Goal: Task Accomplishment & Management: Manage account settings

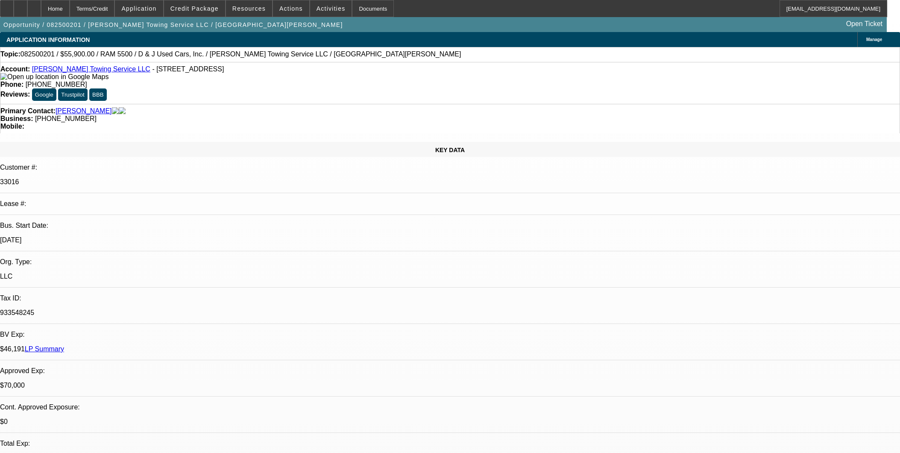
select select "0"
select select "2"
select select "0.1"
select select "4"
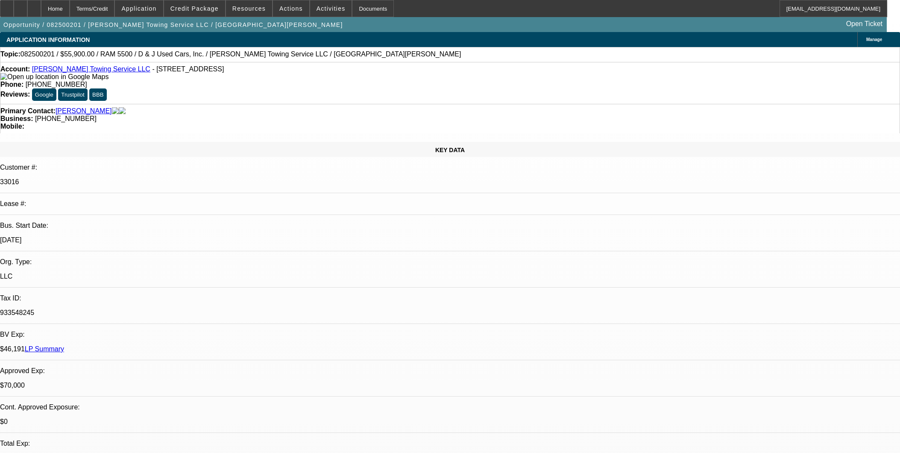
select select "0.1"
select select "2"
select select "0.1"
select select "4"
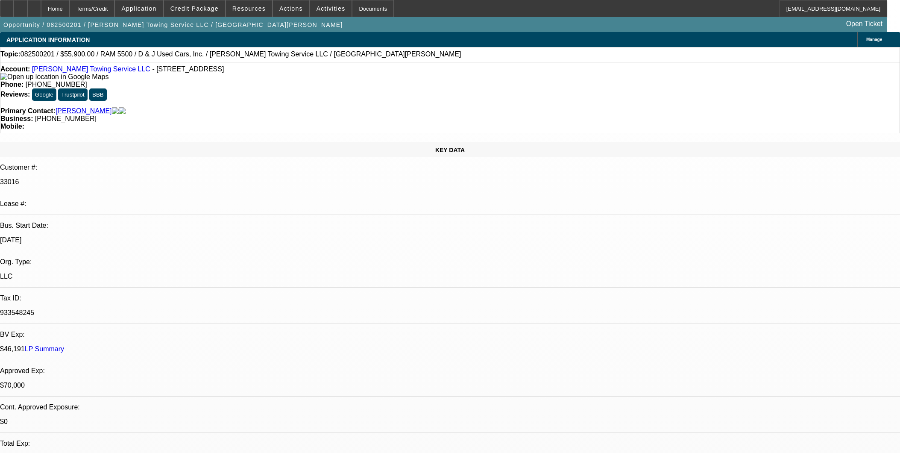
select select "0"
select select "2"
select select "0.1"
select select "4"
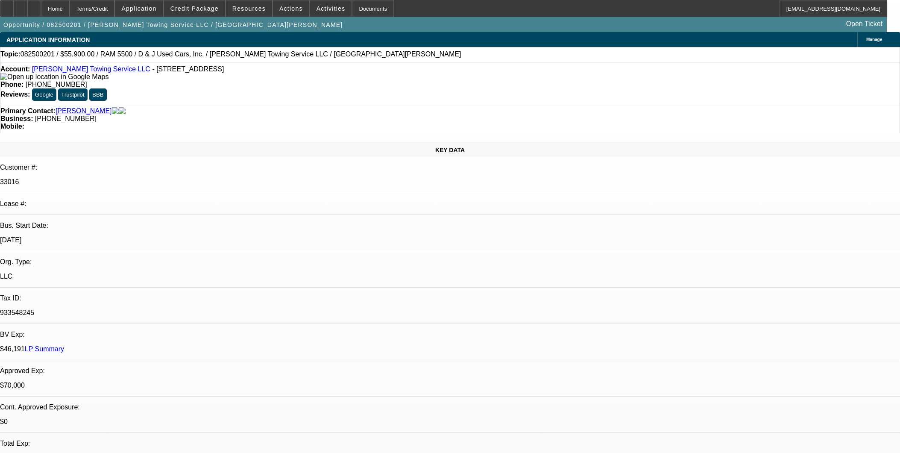
select select "0"
select select "2"
select select "0.1"
select select "4"
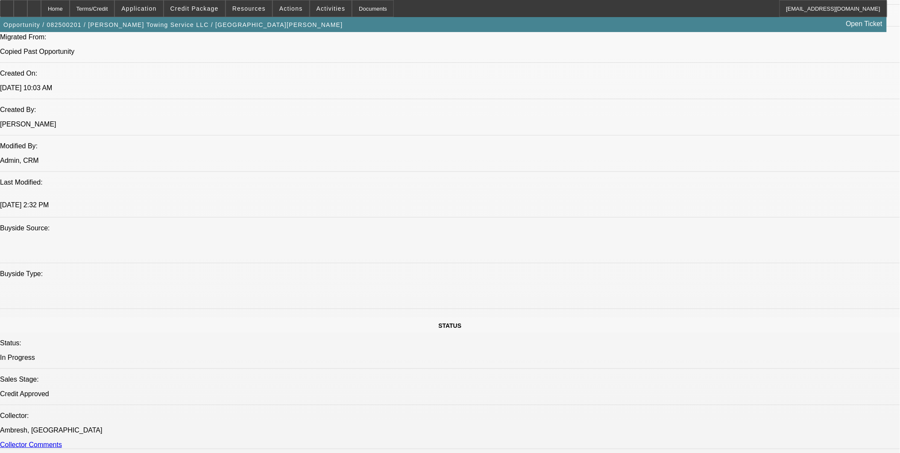
scroll to position [666, 0]
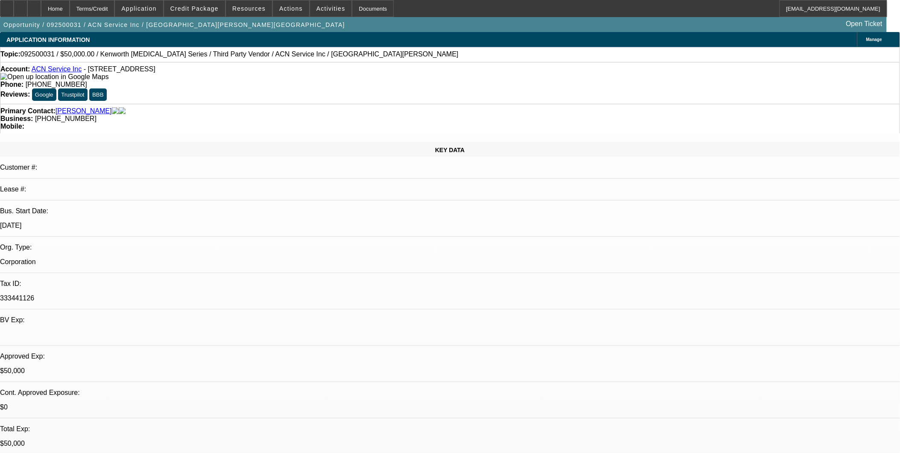
select select "0"
select select "2"
select select "0.1"
select select "0"
select select "2"
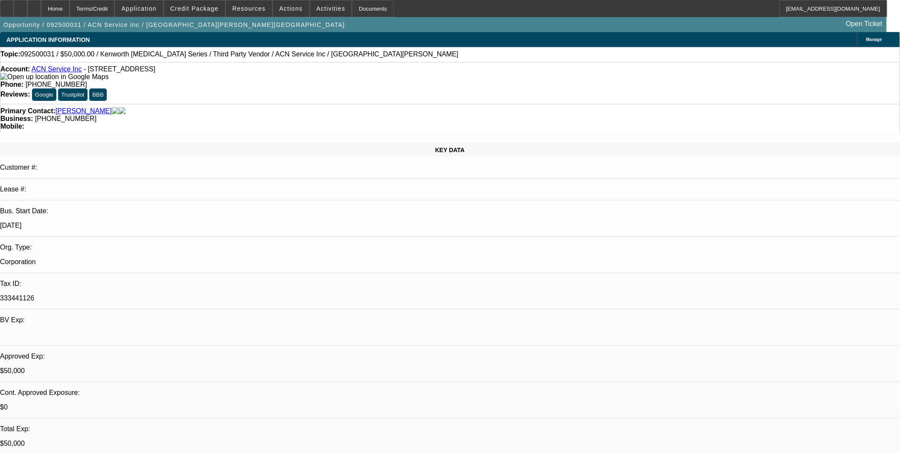
select select "0.1"
select select "0"
select select "2"
select select "0.1"
select select "0"
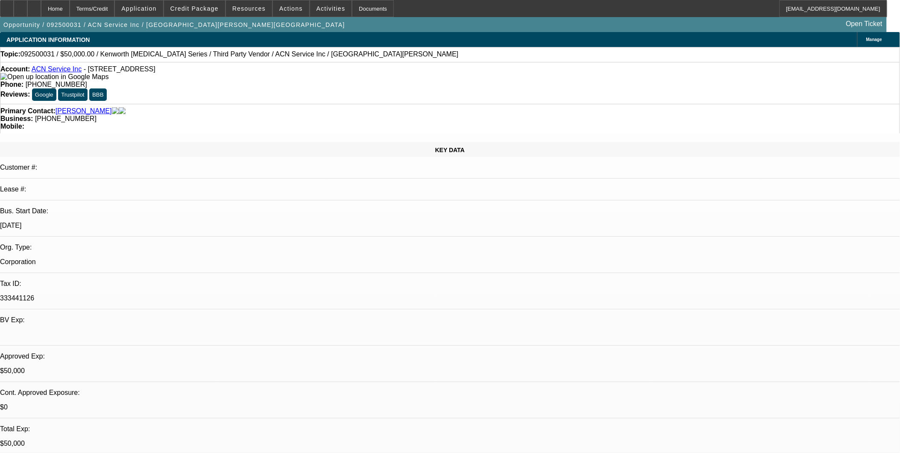
select select "0"
select select "0.1"
select select "1"
select select "2"
select select "4"
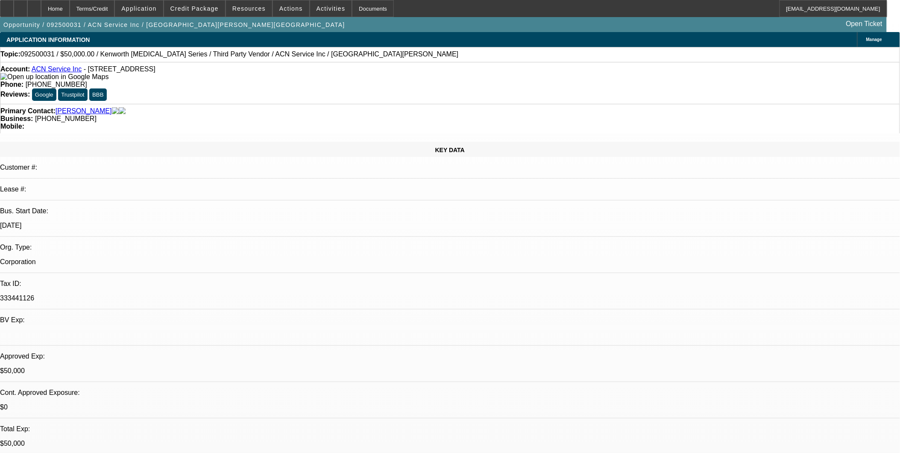
select select "1"
select select "2"
select select "4"
select select "1"
select select "2"
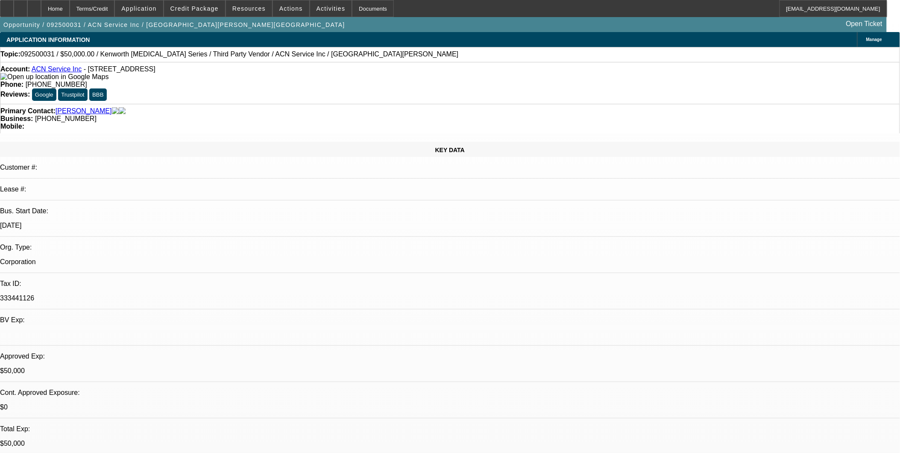
select select "4"
select select "1"
select select "4"
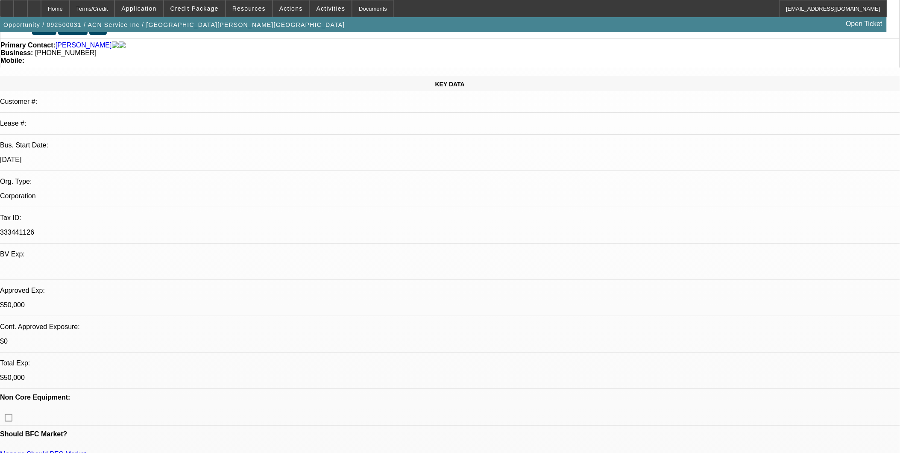
scroll to position [2, 0]
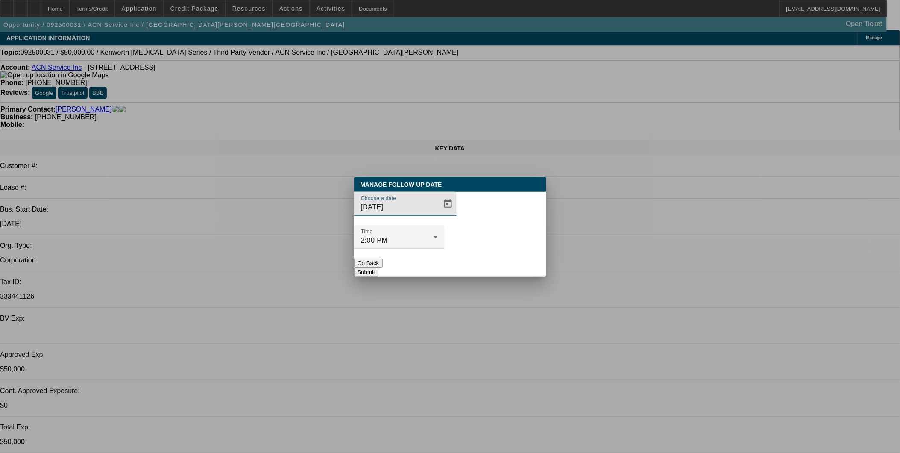
scroll to position [0, 0]
click at [440, 214] on span "Open calendar" at bounding box center [448, 203] width 20 height 20
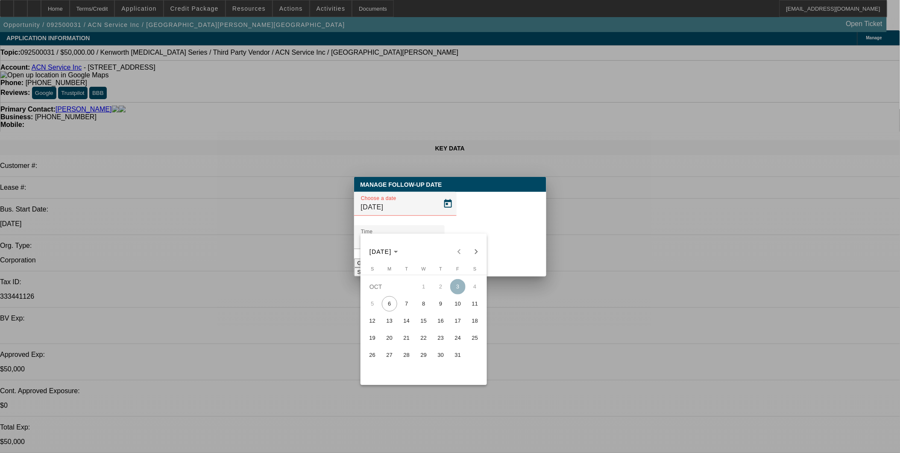
click at [385, 301] on span "6" at bounding box center [389, 303] width 15 height 15
type input "10/6/2025"
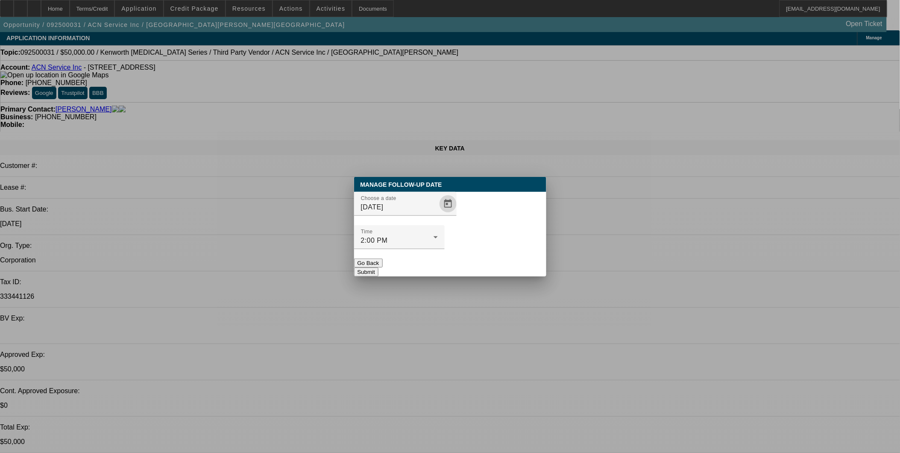
click at [378, 267] on button "Submit" at bounding box center [366, 271] width 24 height 9
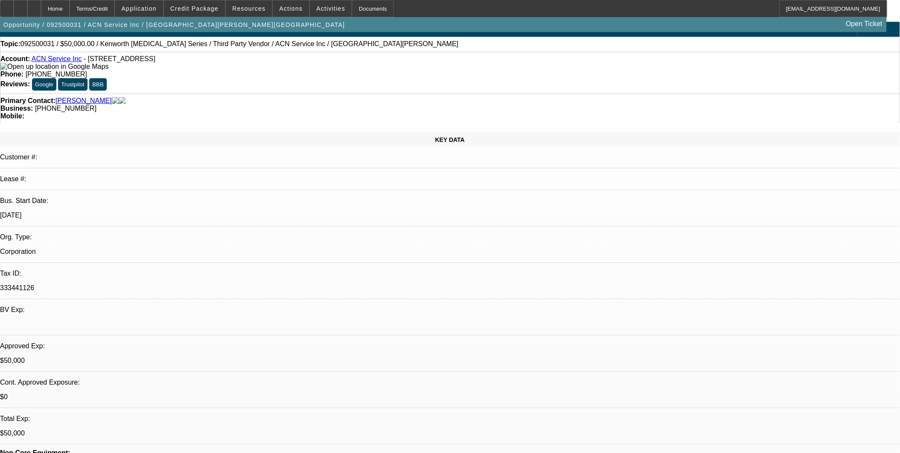
scroll to position [2, 0]
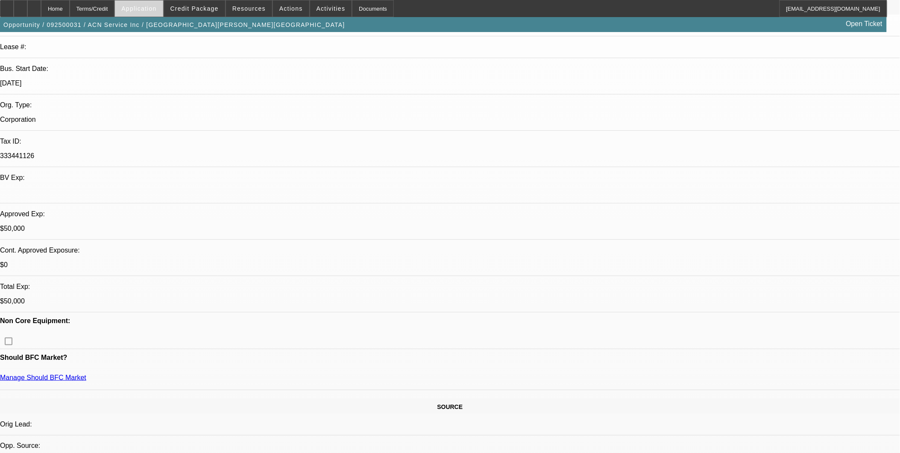
scroll to position [144, 0]
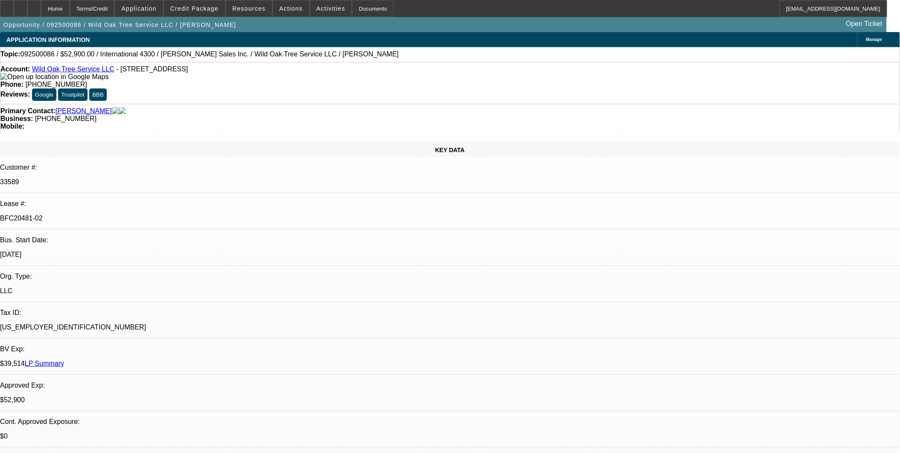
select select "0"
select select "2"
select select "0"
select select "2"
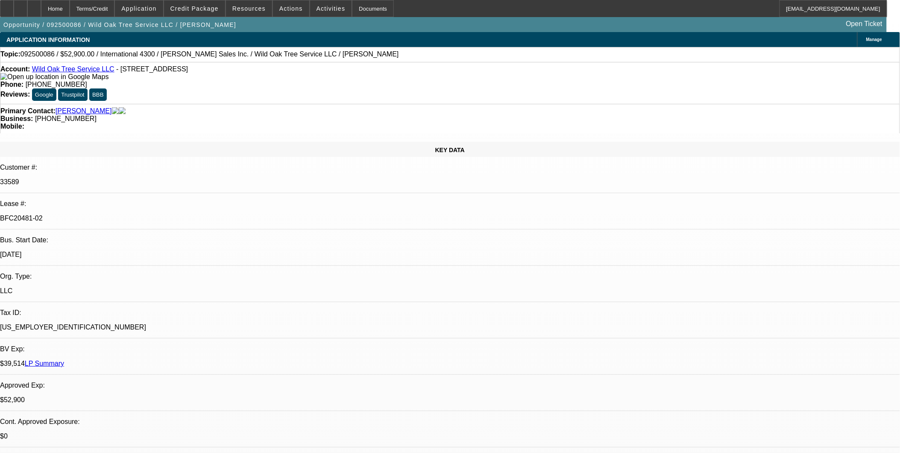
select select "0"
select select "2"
select select "0"
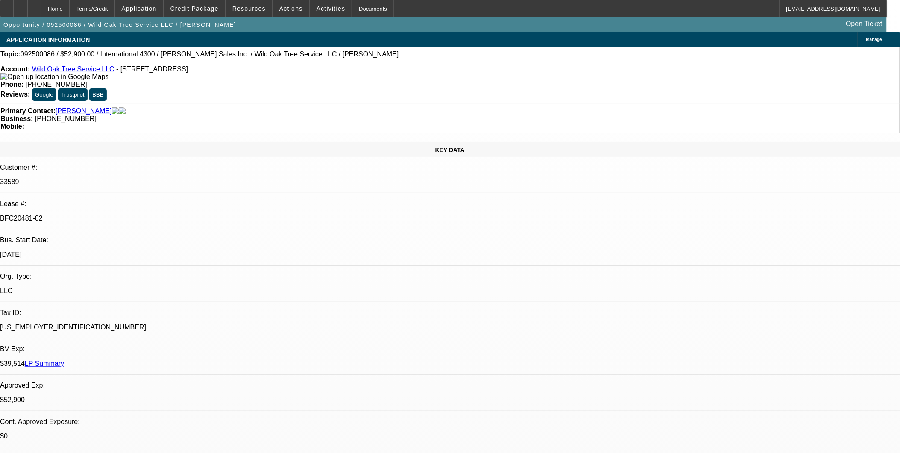
select select "2"
select select "0"
select select "1"
select select "2"
select select "6"
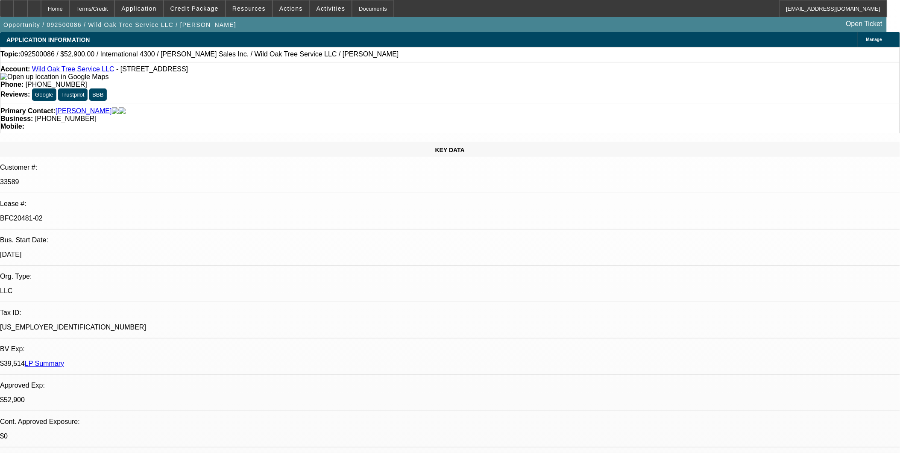
select select "1"
select select "2"
select select "6"
select select "1"
select select "2"
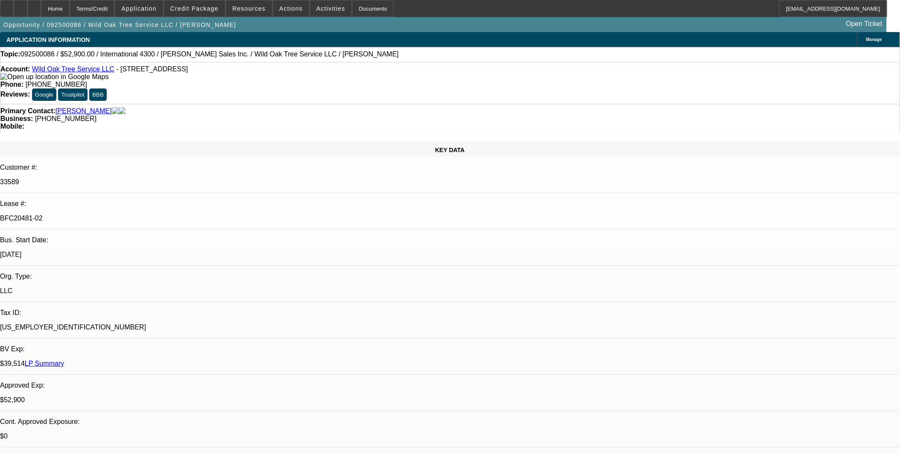
select select "6"
select select "1"
select select "2"
select select "6"
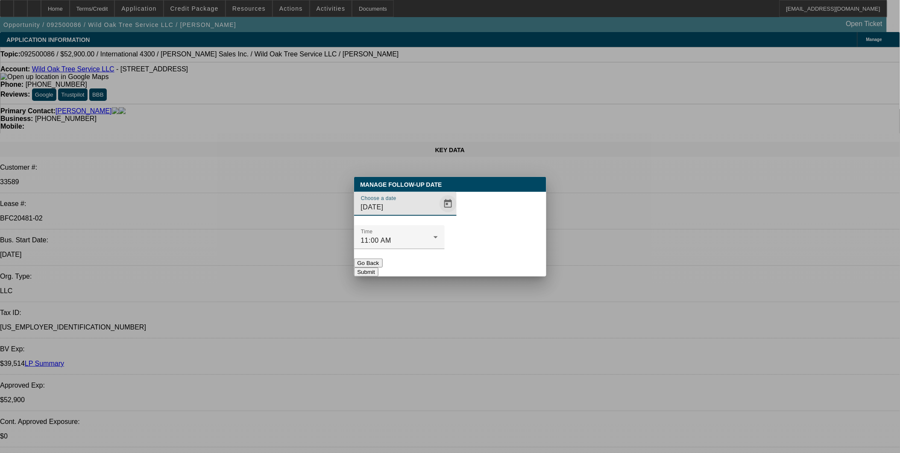
click at [438, 214] on span "Open calendar" at bounding box center [448, 203] width 20 height 20
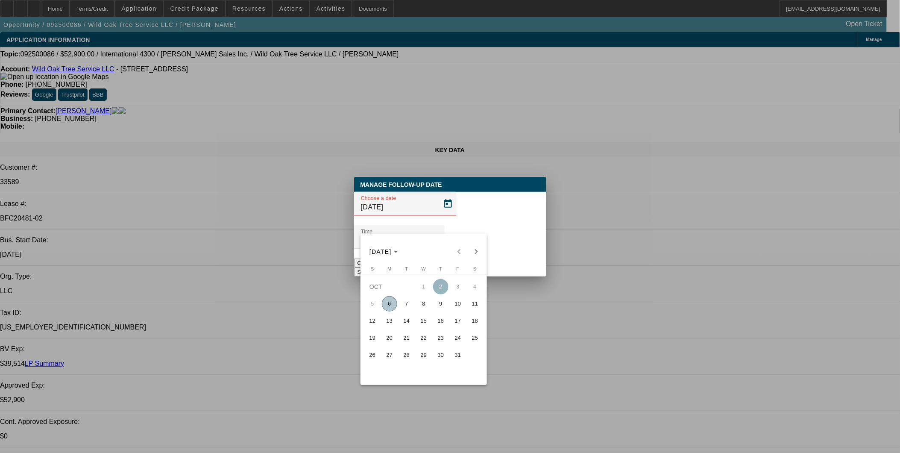
click at [462, 311] on span "10" at bounding box center [457, 303] width 15 height 15
type input "10/10/2025"
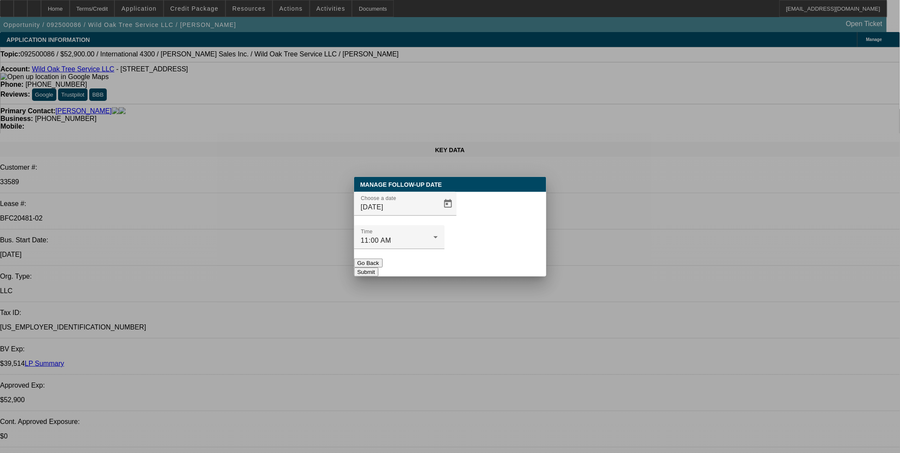
click at [378, 267] on button "Submit" at bounding box center [366, 271] width 24 height 9
